Goal: Task Accomplishment & Management: Use online tool/utility

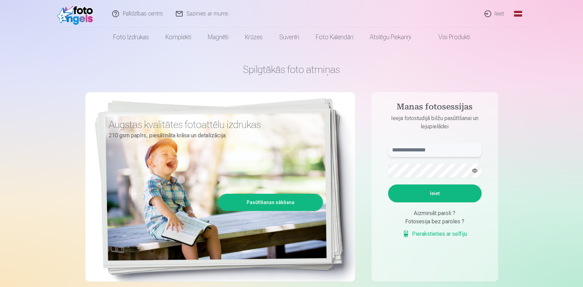
click at [436, 147] on input "text" at bounding box center [434, 150] width 93 height 14
type input "**********"
click at [441, 192] on button "Ieiet" at bounding box center [434, 193] width 93 height 18
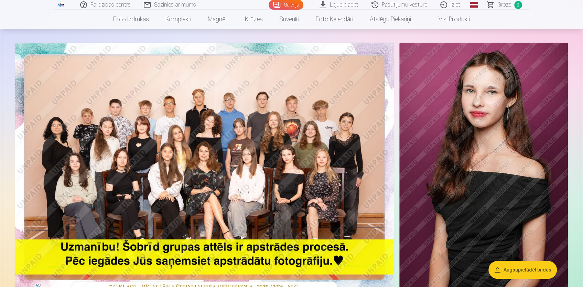
scroll to position [69, 0]
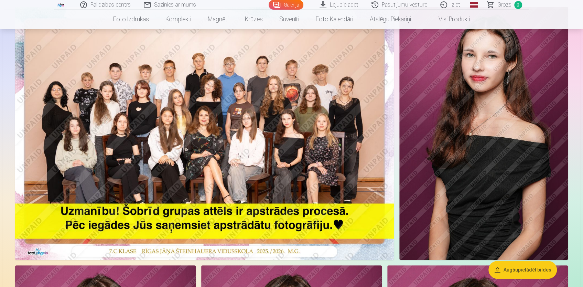
click at [533, 270] on button "Augšupielādēt bildes" at bounding box center [522, 270] width 68 height 18
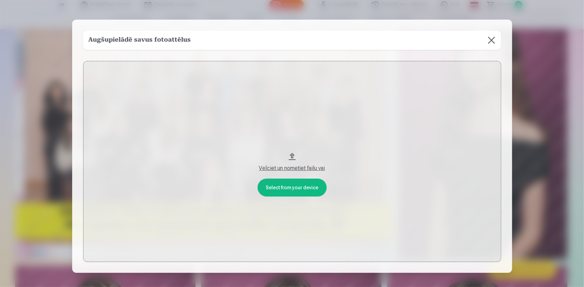
click at [490, 40] on button at bounding box center [491, 40] width 19 height 19
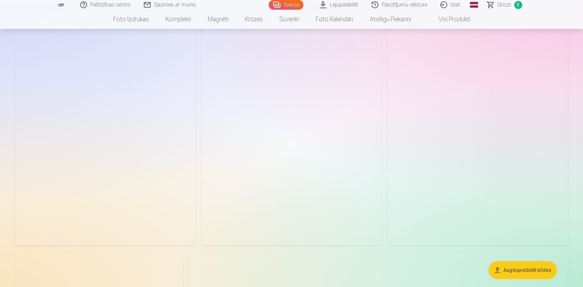
scroll to position [722, 0]
